Goal: Information Seeking & Learning: Learn about a topic

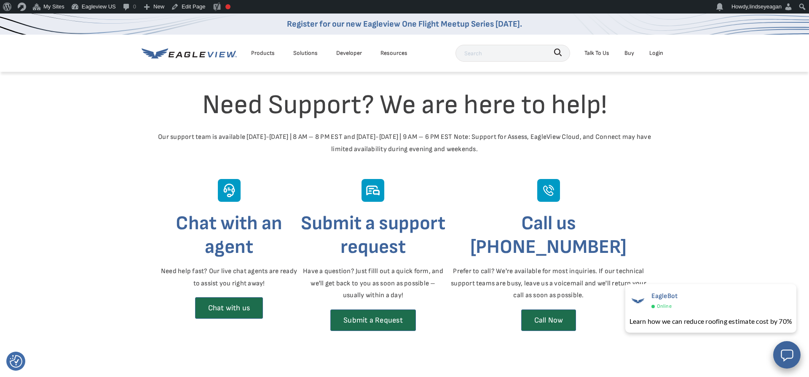
scroll to position [903, 0]
drag, startPoint x: 191, startPoint y: 136, endPoint x: 508, endPoint y: 148, distance: 317.7
click at [508, 148] on div "Our support team is available Monday-Friday | 8 AM – 8 PM EST and Saturday-Sund…" at bounding box center [404, 143] width 493 height 24
click at [498, 145] on div "Our support team is available Monday-Friday | 8 AM – 8 PM EST and Saturday-Sund…" at bounding box center [404, 143] width 493 height 24
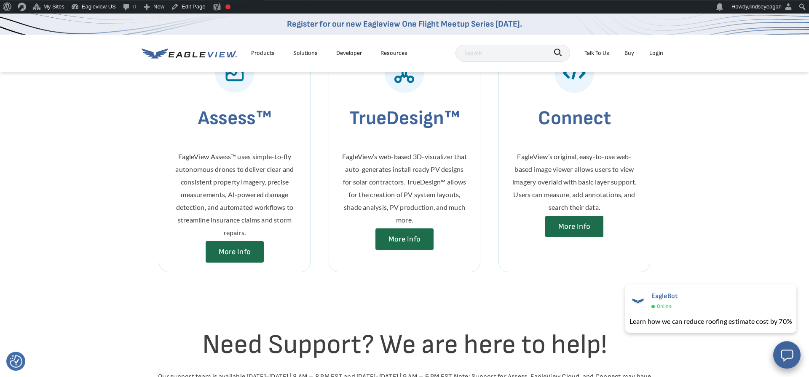
scroll to position [688, 0]
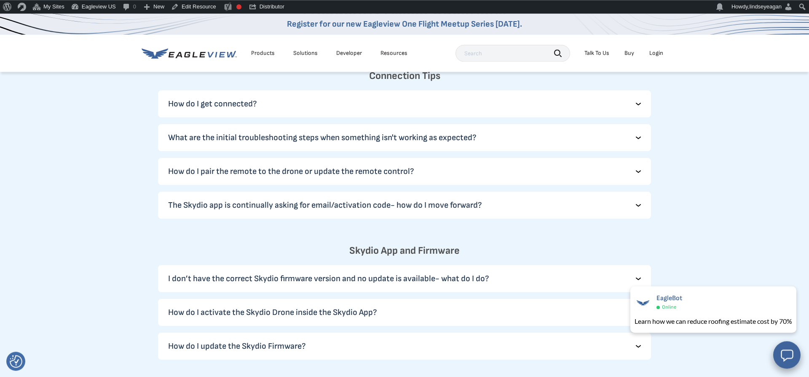
scroll to position [946, 0]
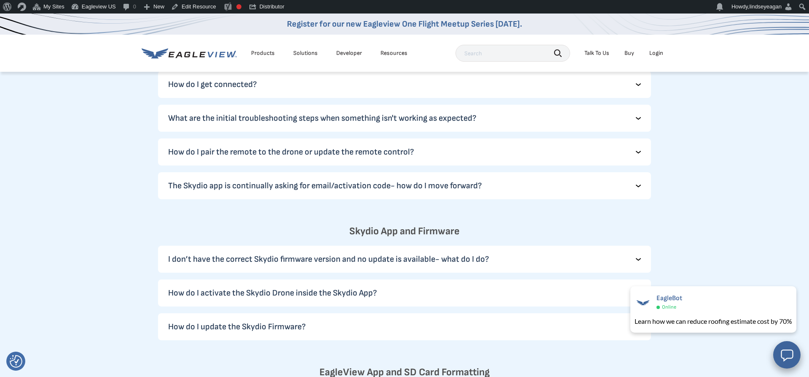
click at [642, 131] on div "What are the initial troubleshooting steps when something isn't working as expe…" at bounding box center [404, 118] width 493 height 27
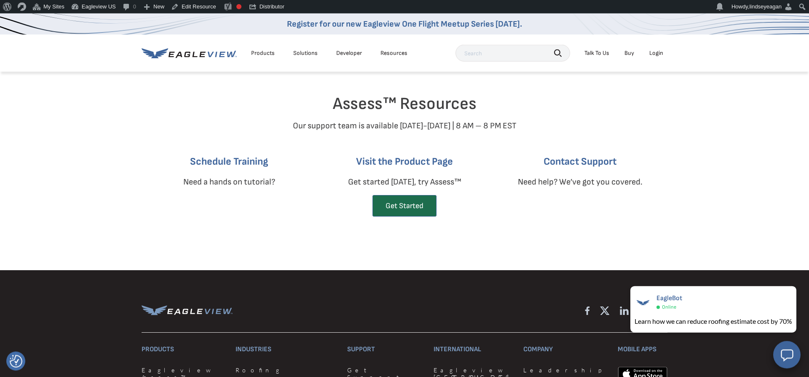
scroll to position [1634, 0]
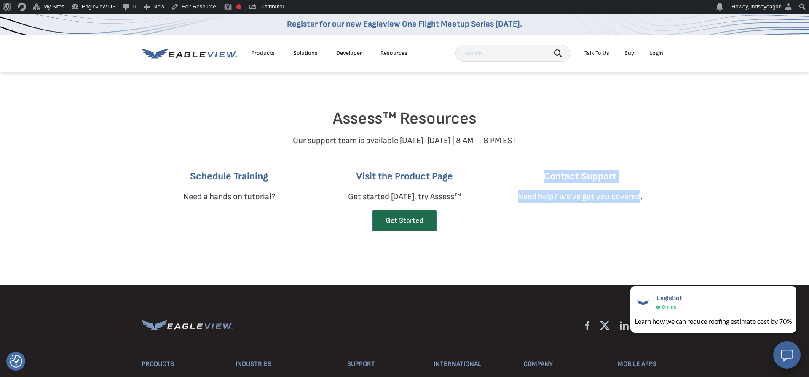
drag, startPoint x: 546, startPoint y: 186, endPoint x: 583, endPoint y: 231, distance: 58.5
click at [639, 208] on div "Contact Support Need help? We’ve got you covered." at bounding box center [580, 192] width 125 height 46
click at [528, 226] on div "Contact Support Need help? We’ve got you covered." at bounding box center [580, 197] width 142 height 56
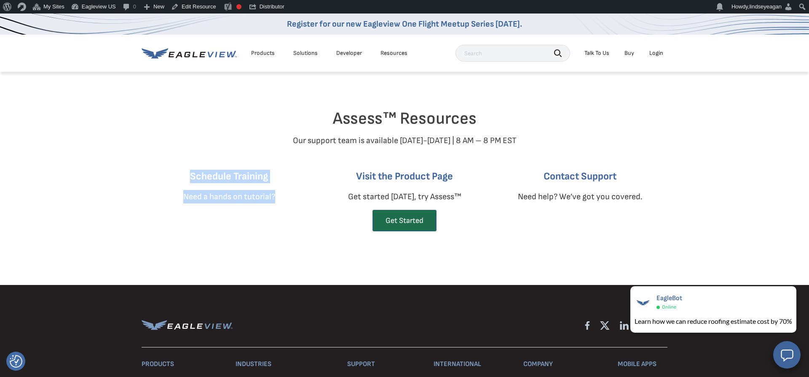
drag, startPoint x: 191, startPoint y: 186, endPoint x: 280, endPoint y: 209, distance: 91.8
click at [280, 209] on div "Schedule Training Need a hands on tutorial?" at bounding box center [229, 197] width 142 height 56
click at [477, 188] on div "Schedule Training Need a hands on tutorial? Visit the Product Page Get started …" at bounding box center [404, 197] width 493 height 56
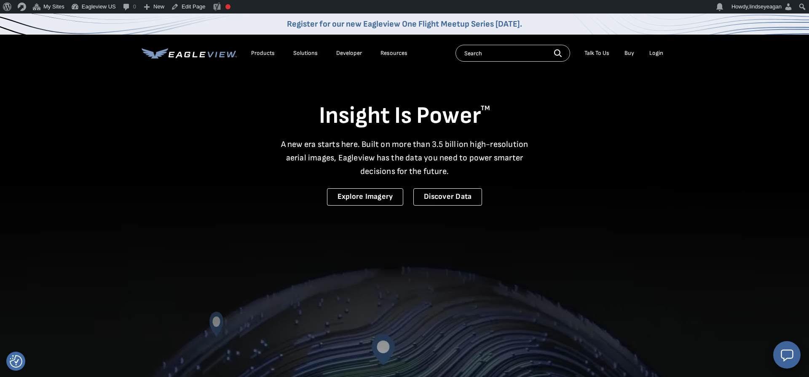
click at [396, 56] on div "Resources" at bounding box center [394, 53] width 27 height 8
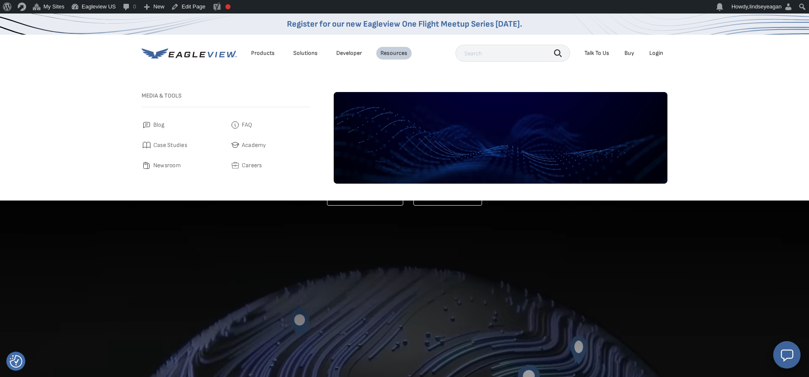
click at [263, 55] on div "Products" at bounding box center [263, 53] width 24 height 8
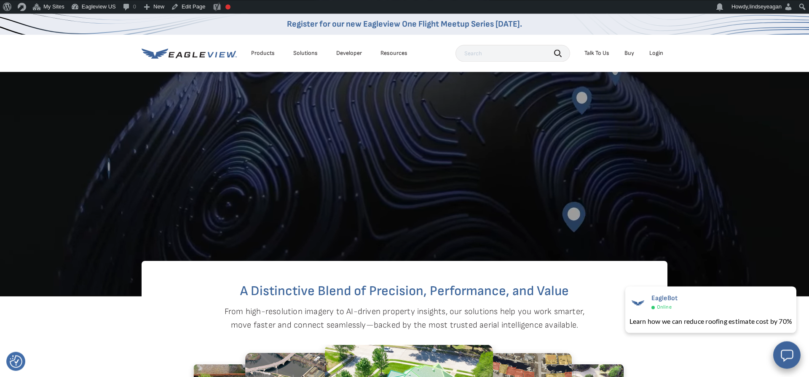
scroll to position [172, 0]
